Goal: Task Accomplishment & Management: Use online tool/utility

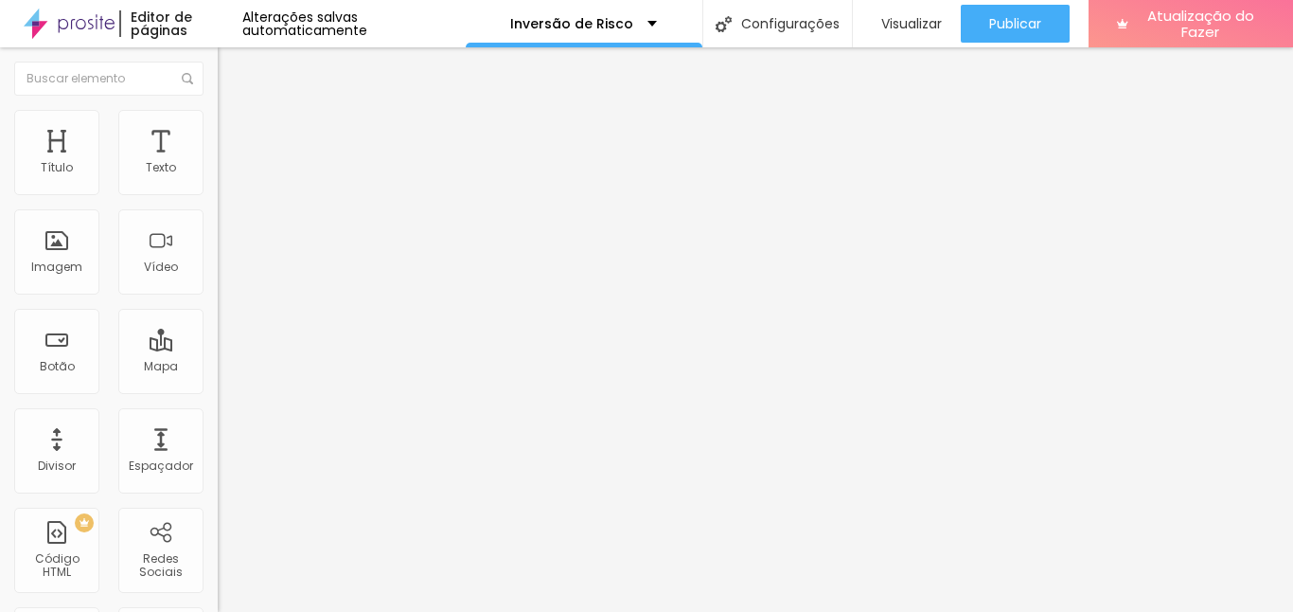
click at [229, 163] on font "Trocar imagem" at bounding box center [275, 155] width 92 height 16
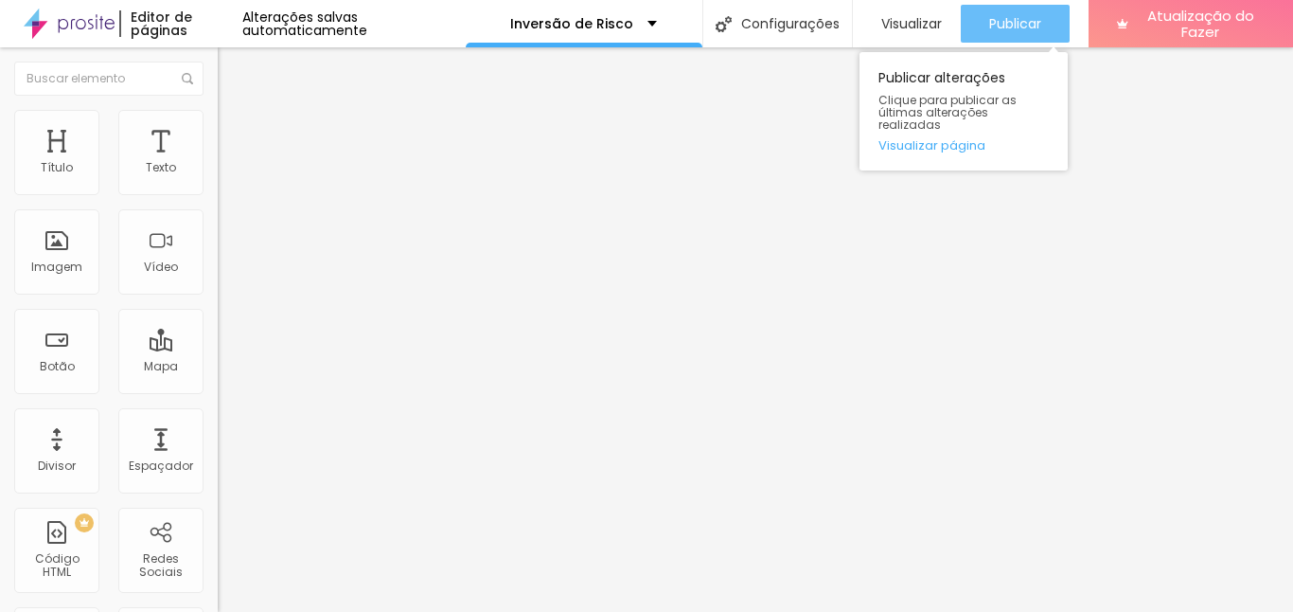
click at [1008, 25] on font "Publicar" at bounding box center [1015, 23] width 52 height 19
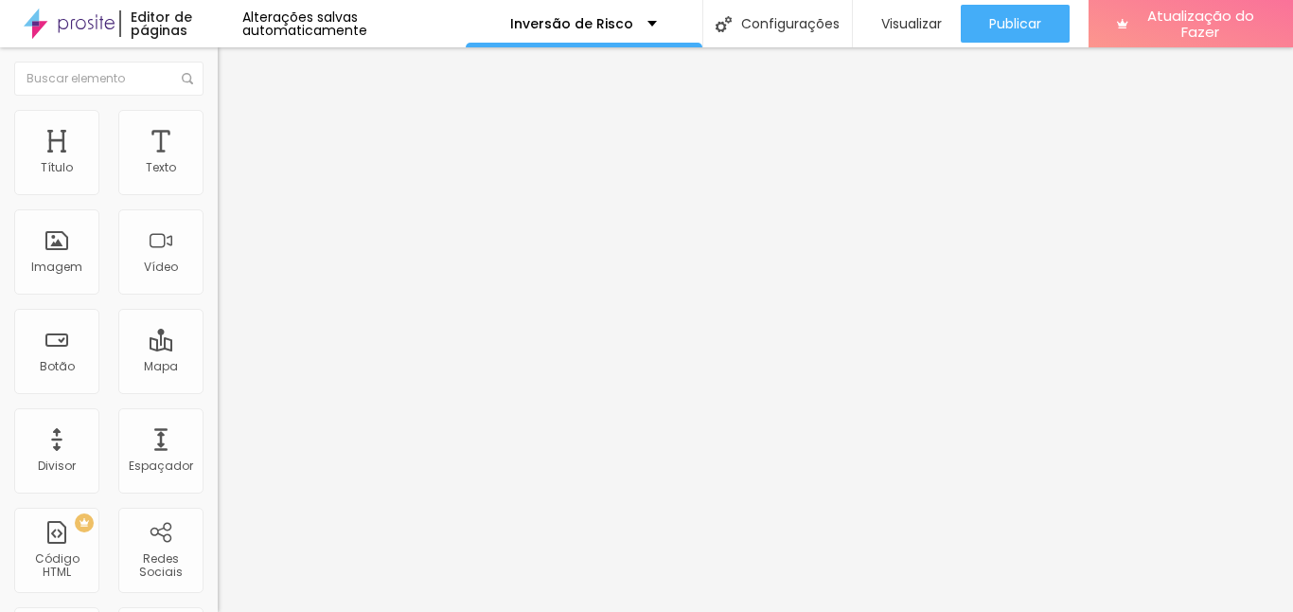
click at [232, 64] on img "button" at bounding box center [239, 69] width 15 height 15
click at [84, 22] on img at bounding box center [69, 23] width 91 height 47
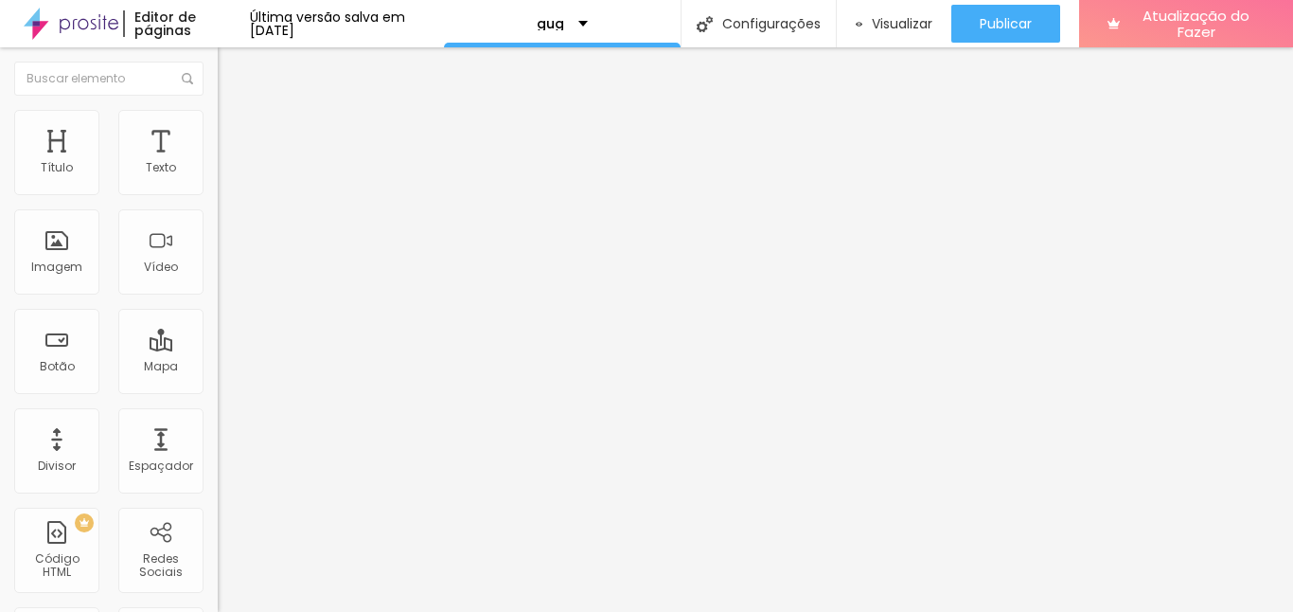
click at [229, 163] on font "Trocar imagem" at bounding box center [275, 155] width 92 height 16
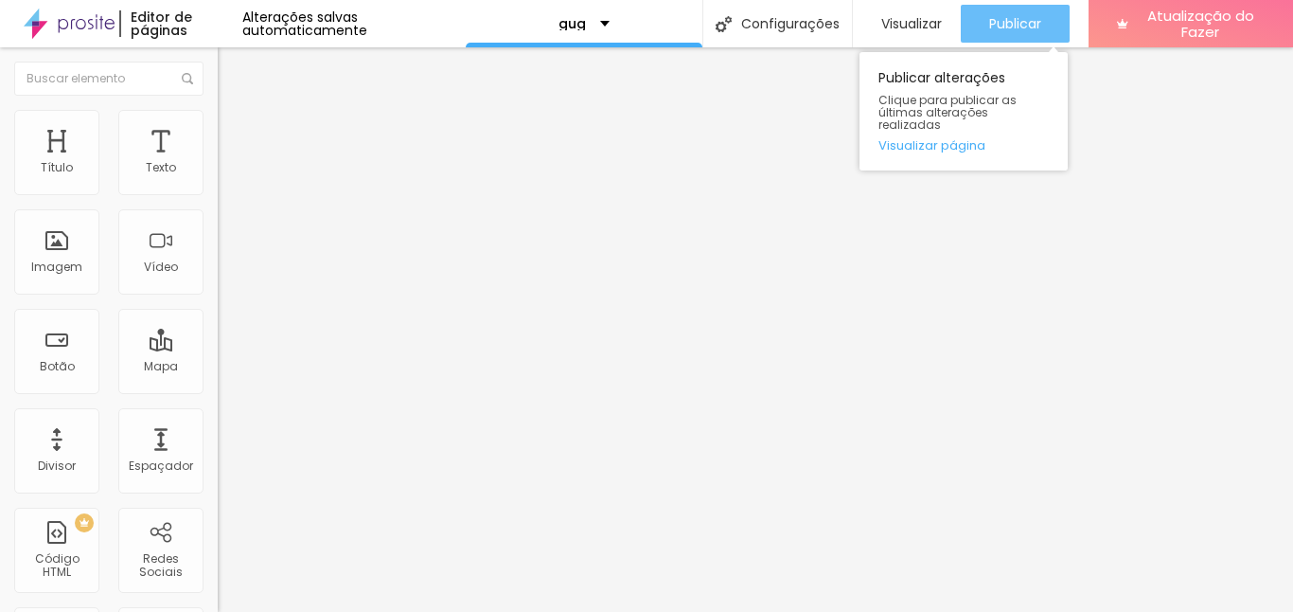
click at [1005, 20] on font "Publicar" at bounding box center [1015, 23] width 52 height 19
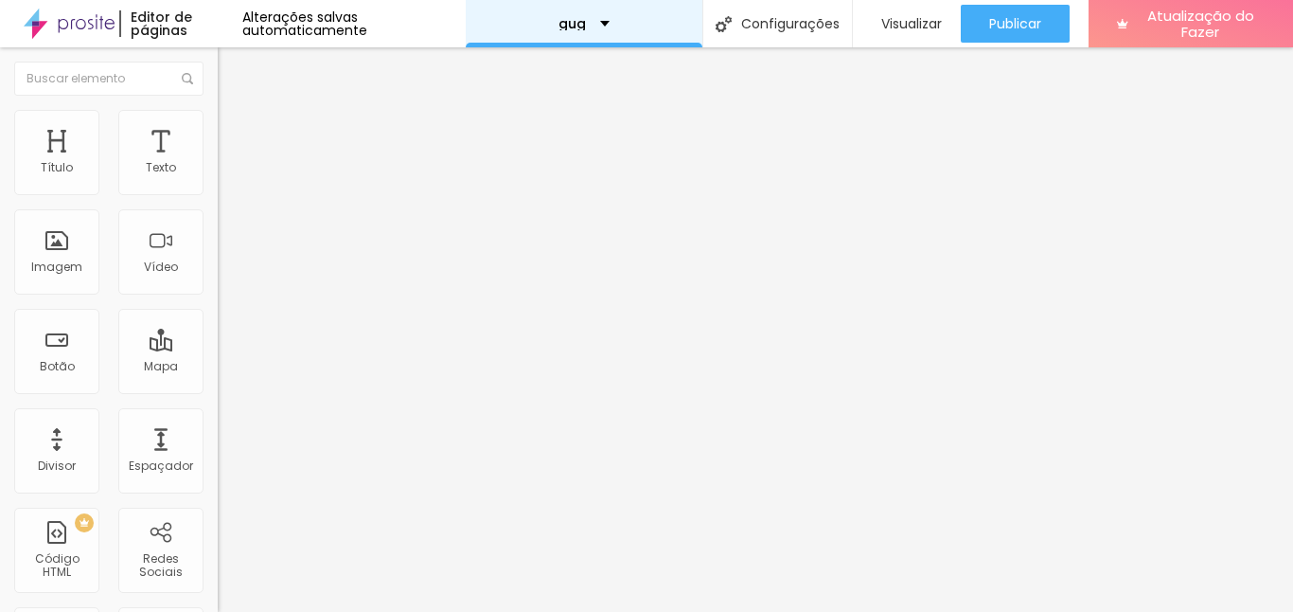
click at [598, 22] on div "gug" at bounding box center [583, 23] width 51 height 13
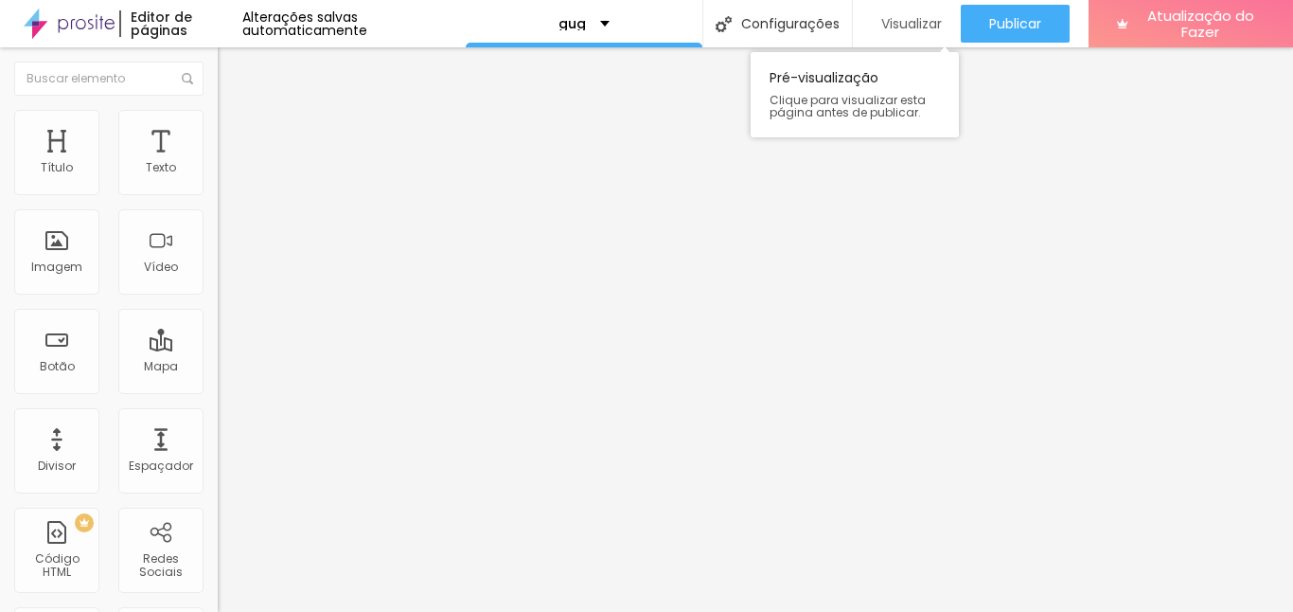
click at [898, 25] on font "Visualizar" at bounding box center [911, 23] width 61 height 19
click at [229, 163] on font "Trocar imagem" at bounding box center [275, 155] width 92 height 16
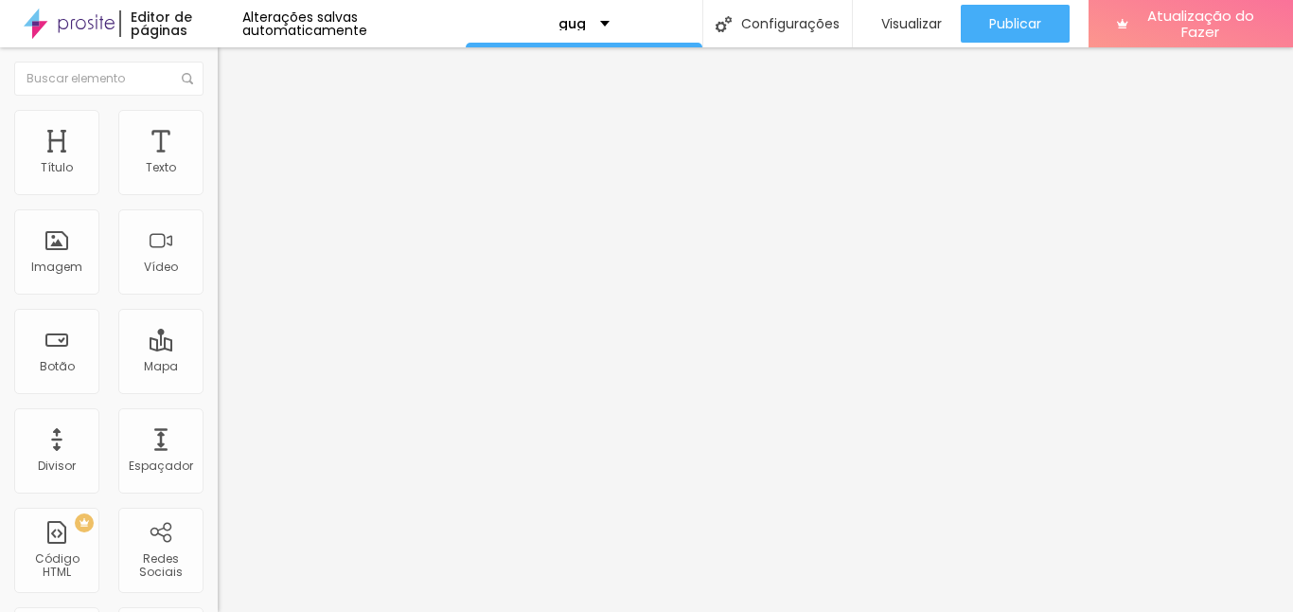
click at [229, 163] on font "Trocar imagem" at bounding box center [275, 155] width 92 height 16
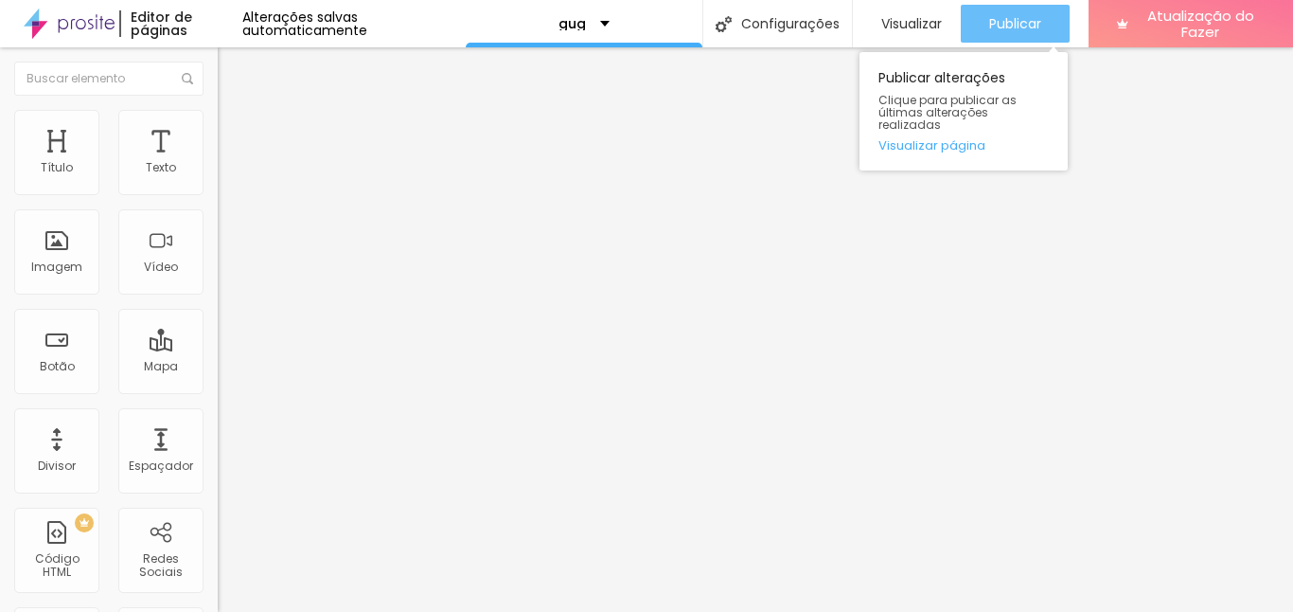
click at [1003, 21] on font "Publicar" at bounding box center [1015, 23] width 52 height 19
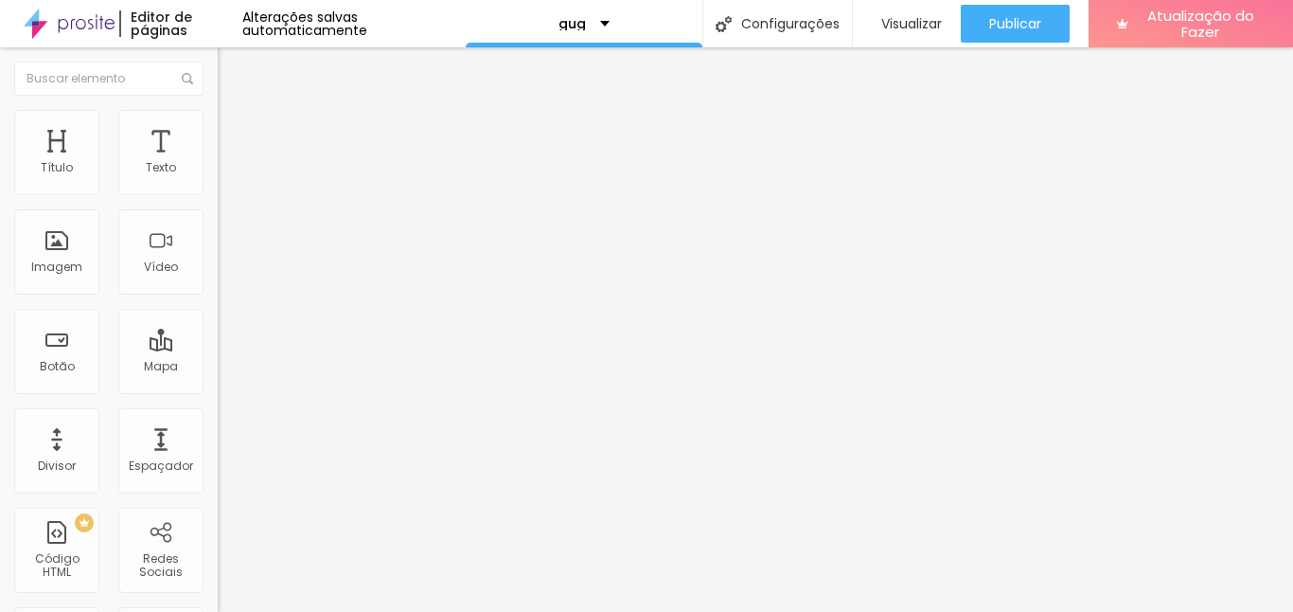
click at [232, 66] on img "button" at bounding box center [239, 69] width 15 height 15
click at [81, 21] on img at bounding box center [69, 23] width 91 height 47
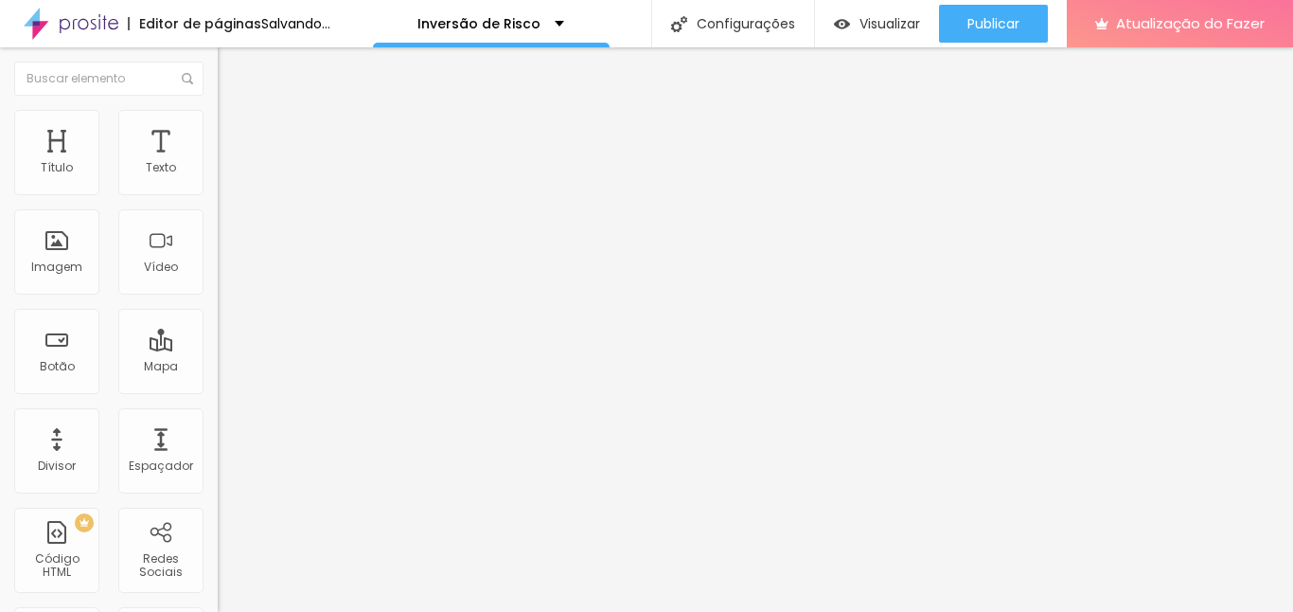
click at [229, 163] on font "Trocar imagem" at bounding box center [275, 155] width 92 height 16
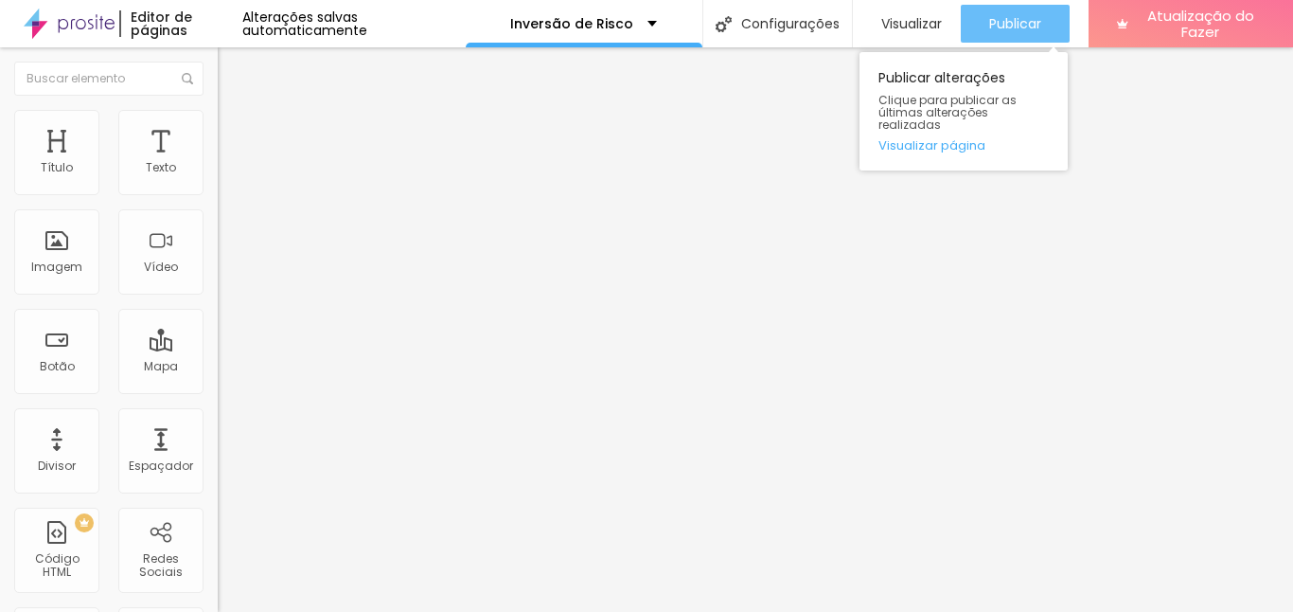
click at [1004, 19] on font "Publicar" at bounding box center [1015, 23] width 52 height 19
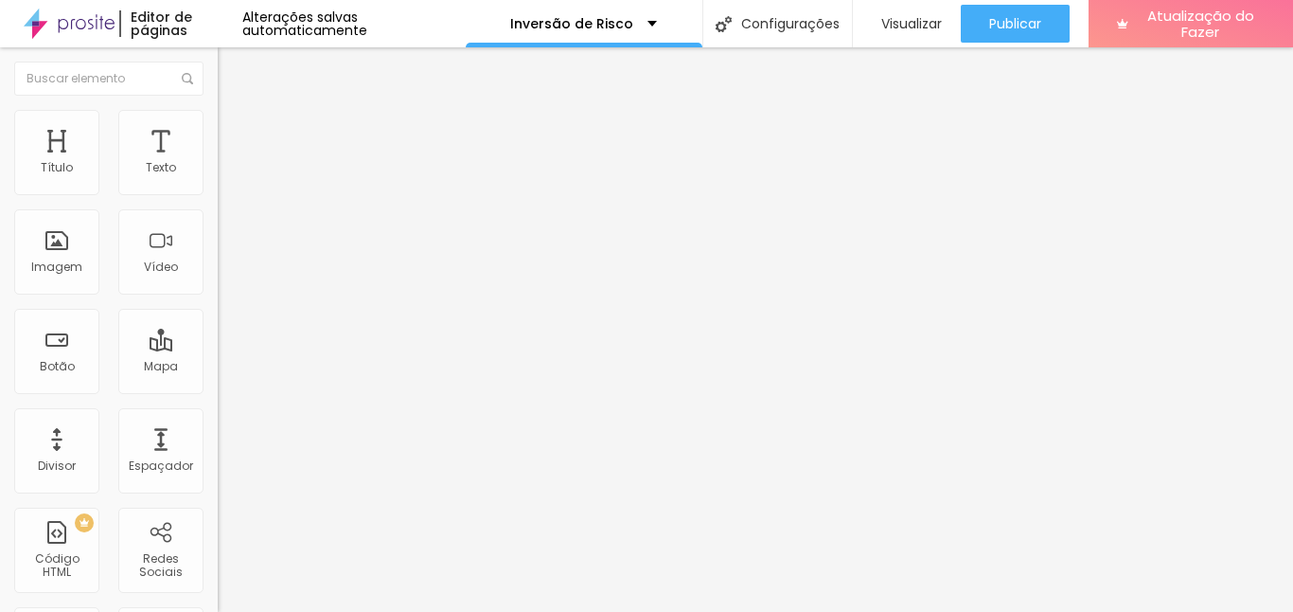
click at [232, 65] on img "button" at bounding box center [239, 69] width 15 height 15
click at [59, 22] on img at bounding box center [69, 23] width 91 height 47
